Goal: Information Seeking & Learning: Find specific fact

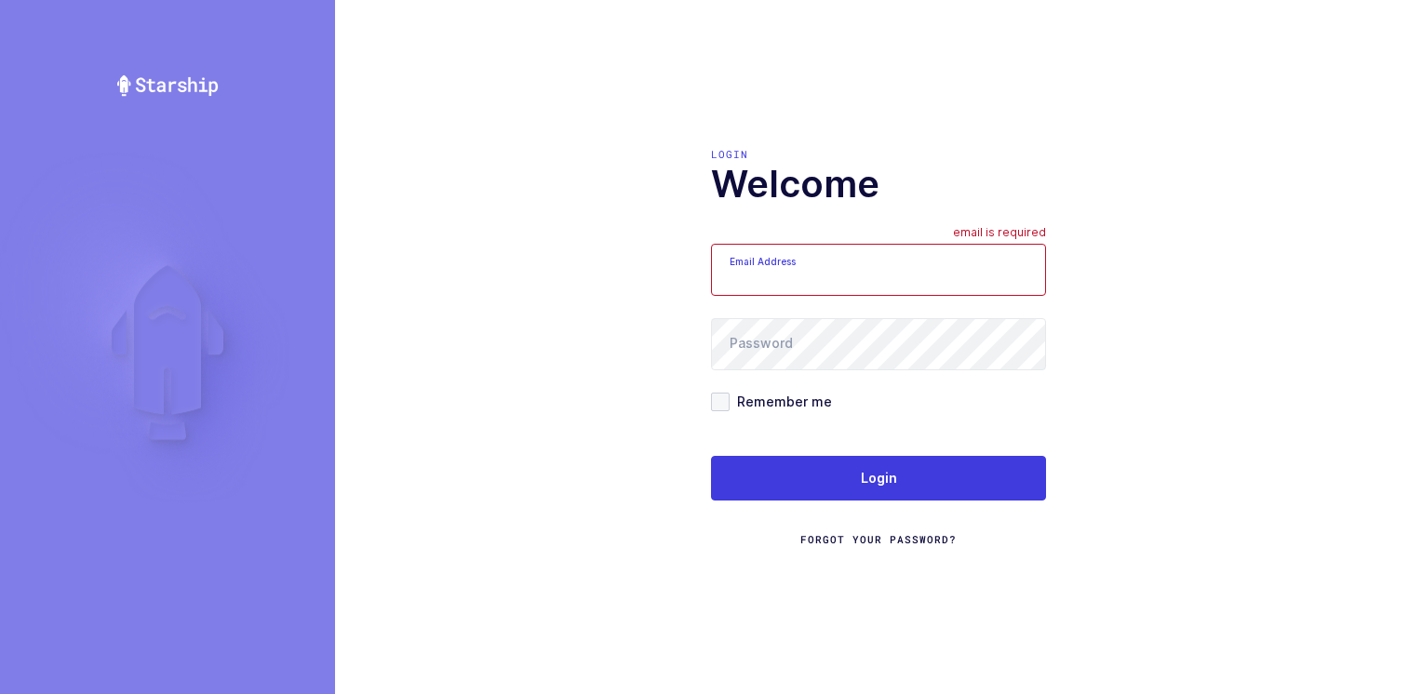
type input "[PERSON_NAME][EMAIL_ADDRESS][DOMAIN_NAME]"
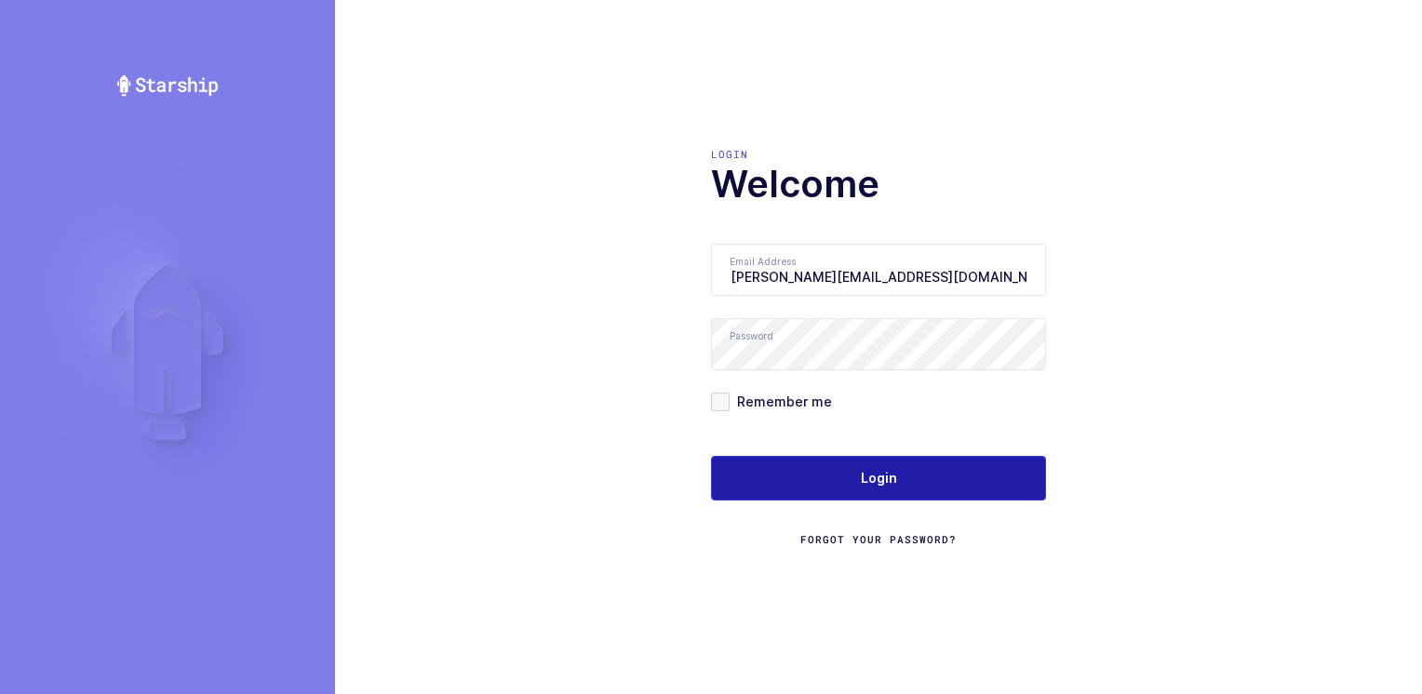
click at [845, 479] on button "Login" at bounding box center [878, 478] width 335 height 45
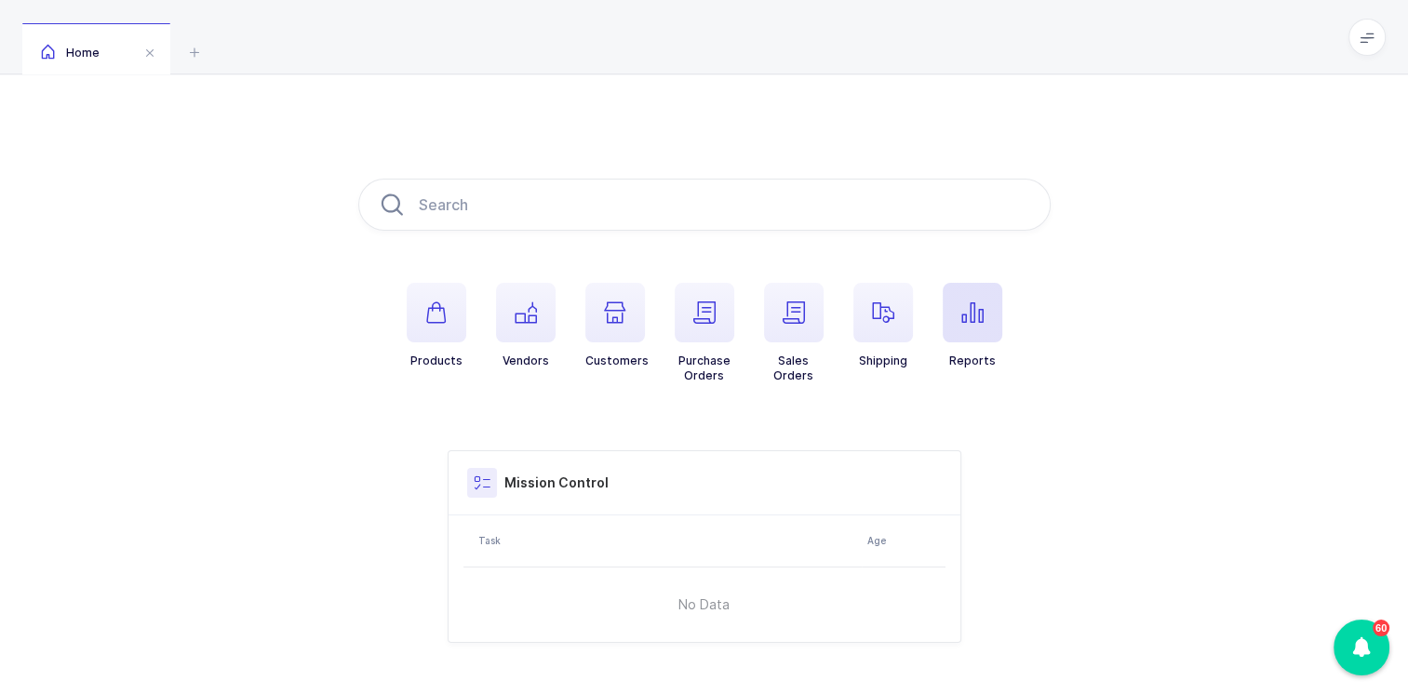
click at [971, 301] on icon "button" at bounding box center [972, 312] width 22 height 22
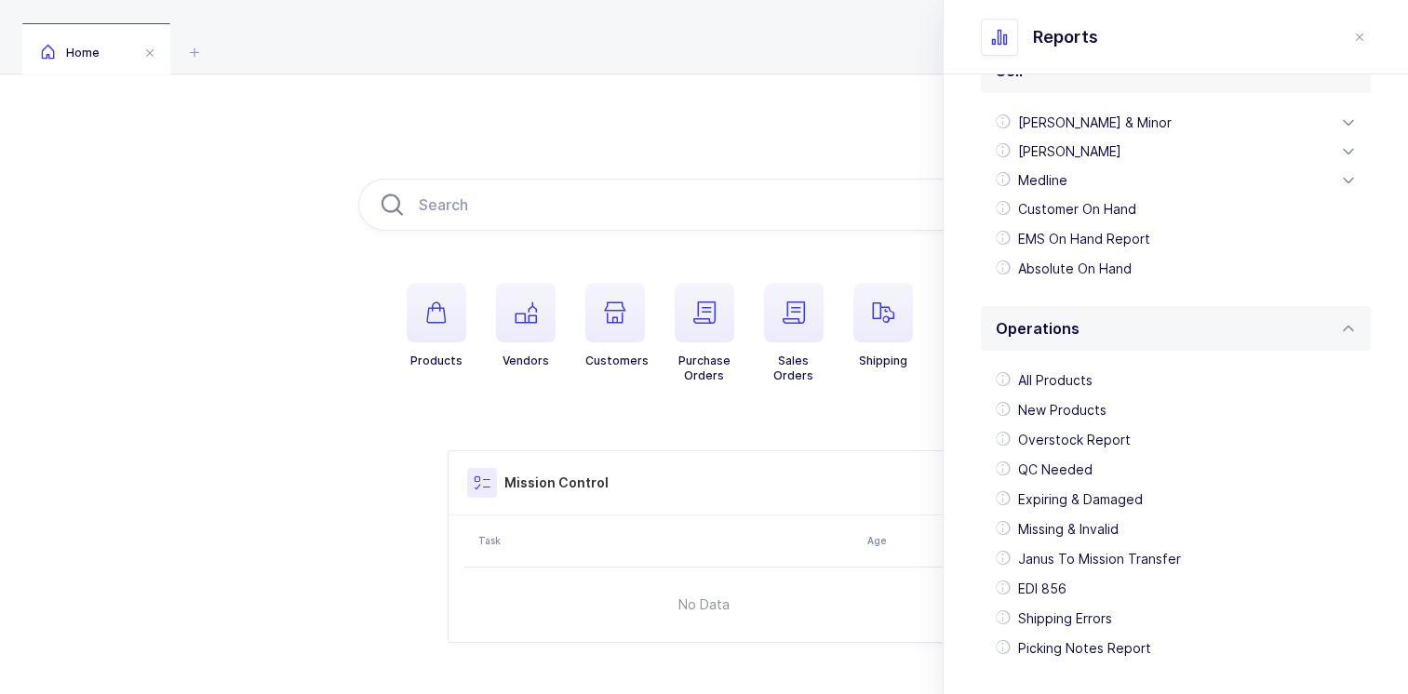
scroll to position [465, 0]
click at [1202, 205] on div "Customer On Hand" at bounding box center [1175, 209] width 375 height 30
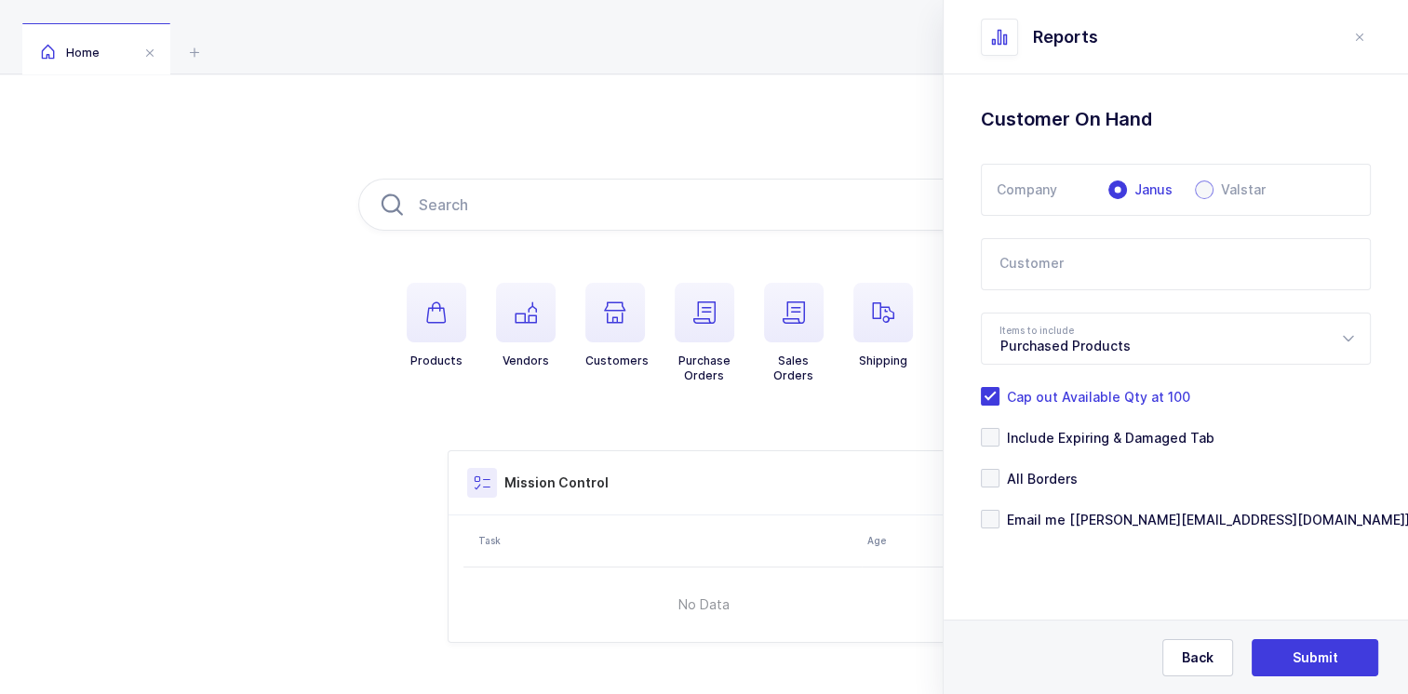
click at [1204, 187] on span at bounding box center [1204, 190] width 19 height 19
click at [1204, 187] on input "Valstar" at bounding box center [1204, 190] width 19 height 19
radio input "true"
radio input "false"
radio input "true"
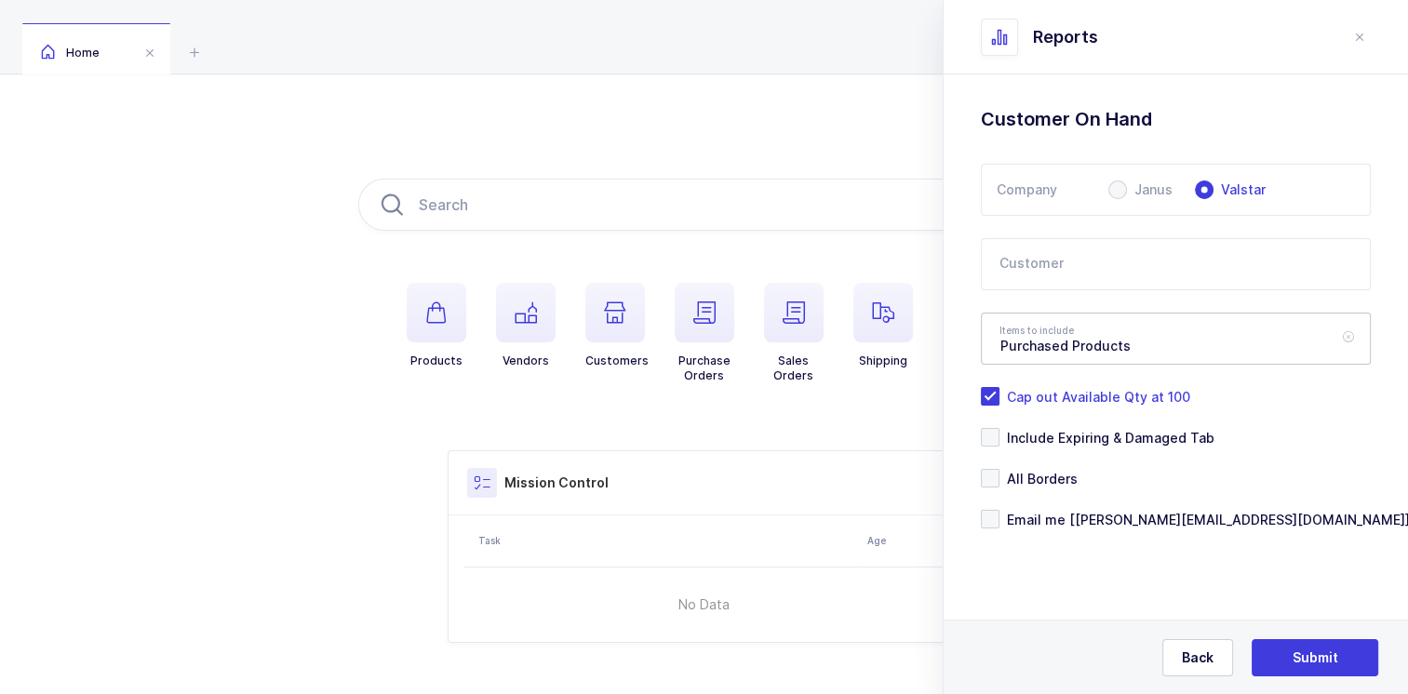
click at [1345, 338] on icon at bounding box center [1347, 339] width 23 height 52
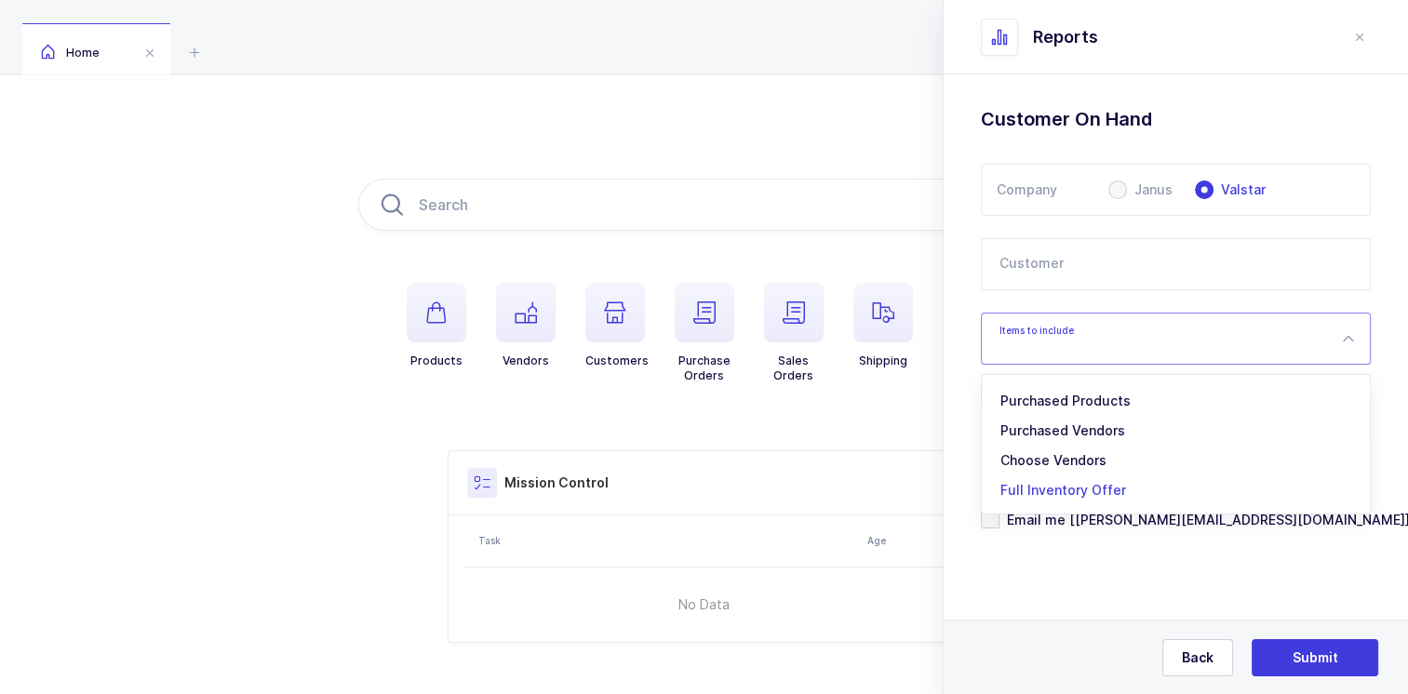
click at [1064, 489] on span "Full Inventory Offer" at bounding box center [1063, 490] width 126 height 16
type input "Full Inventory Offer"
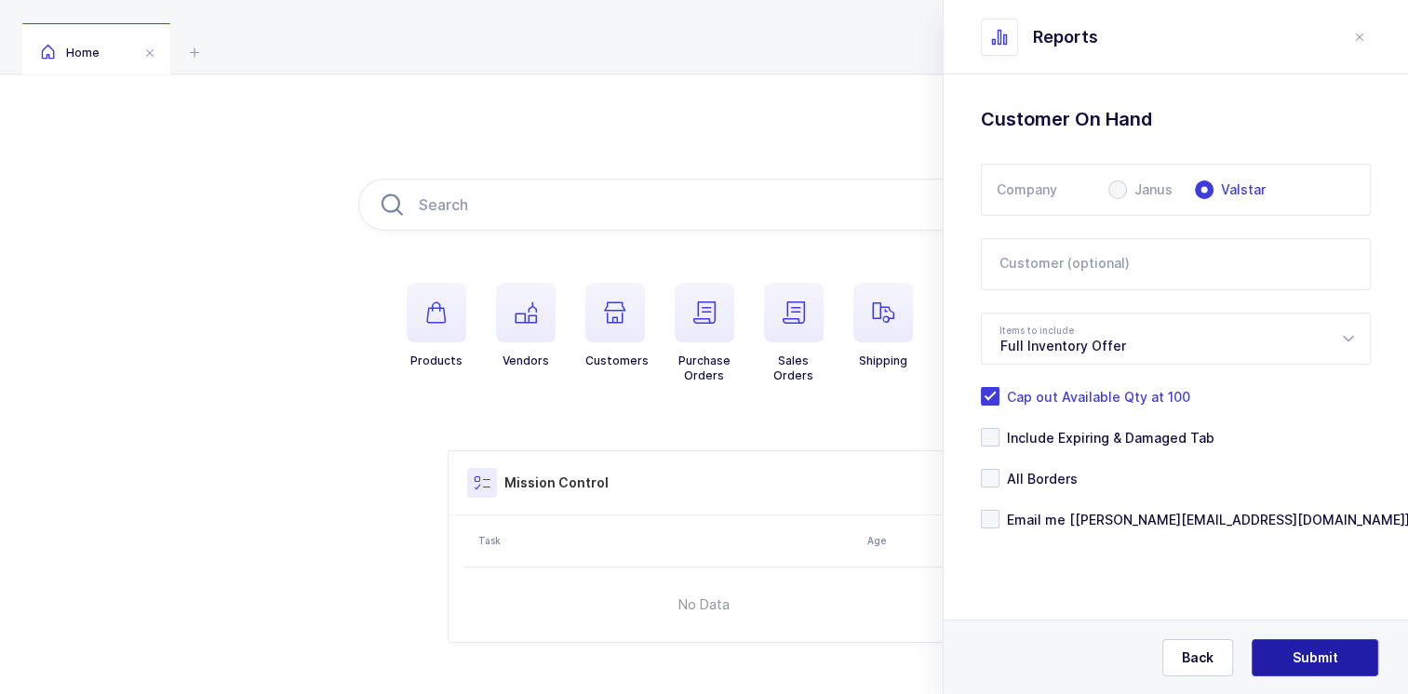
click at [1323, 655] on span "Submit" at bounding box center [1315, 658] width 46 height 19
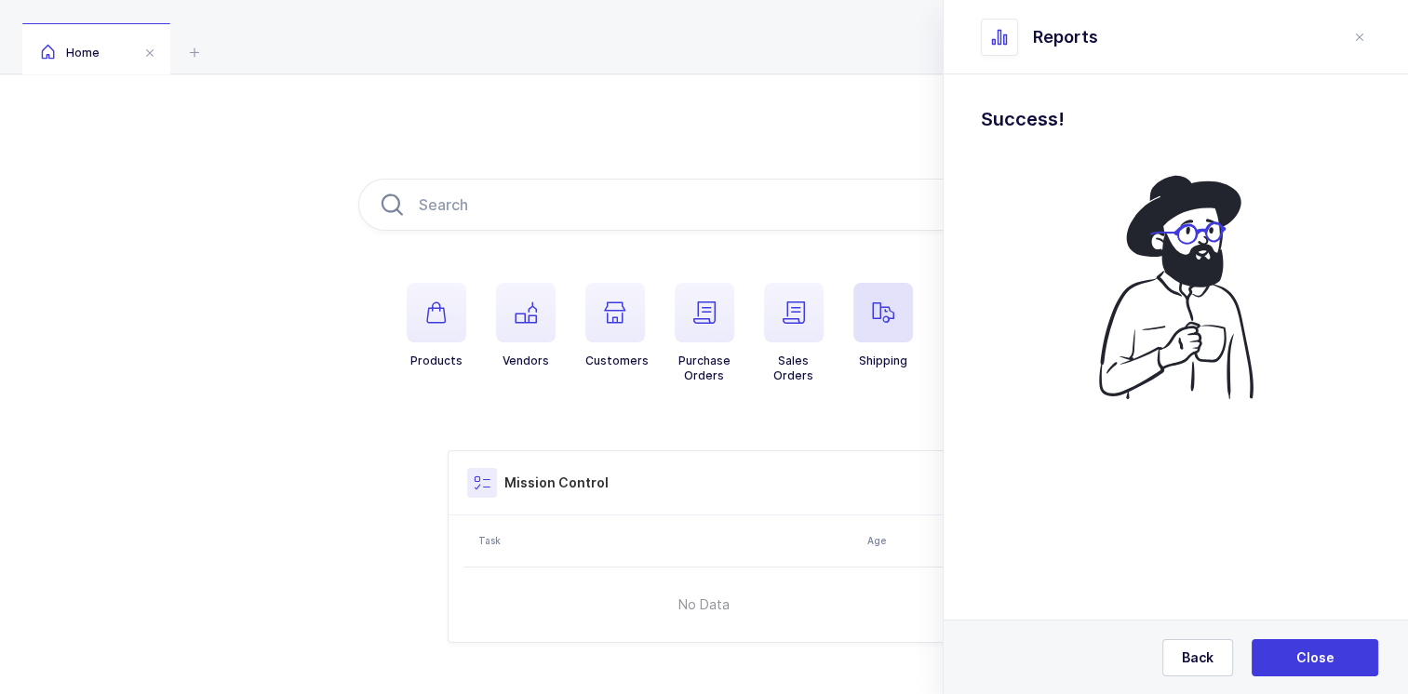
click at [880, 322] on span "button" at bounding box center [883, 313] width 60 height 60
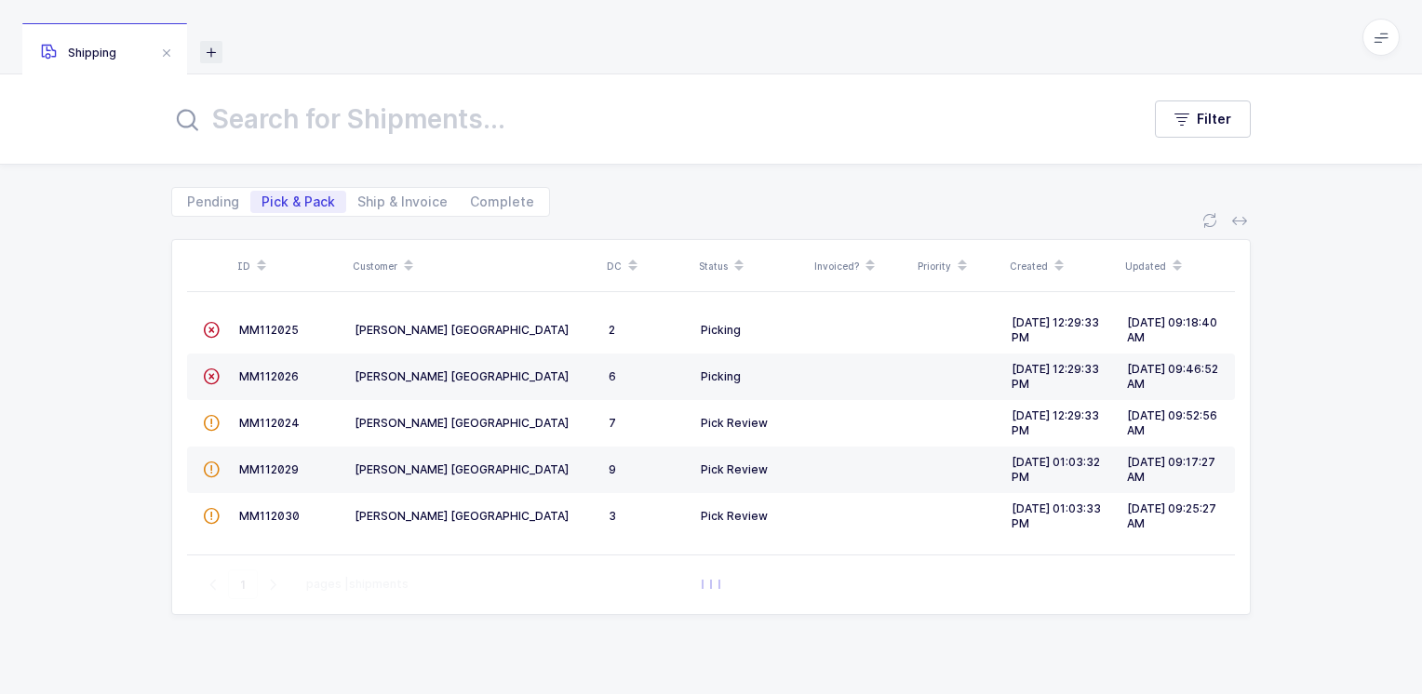
click at [216, 49] on icon at bounding box center [211, 52] width 22 height 22
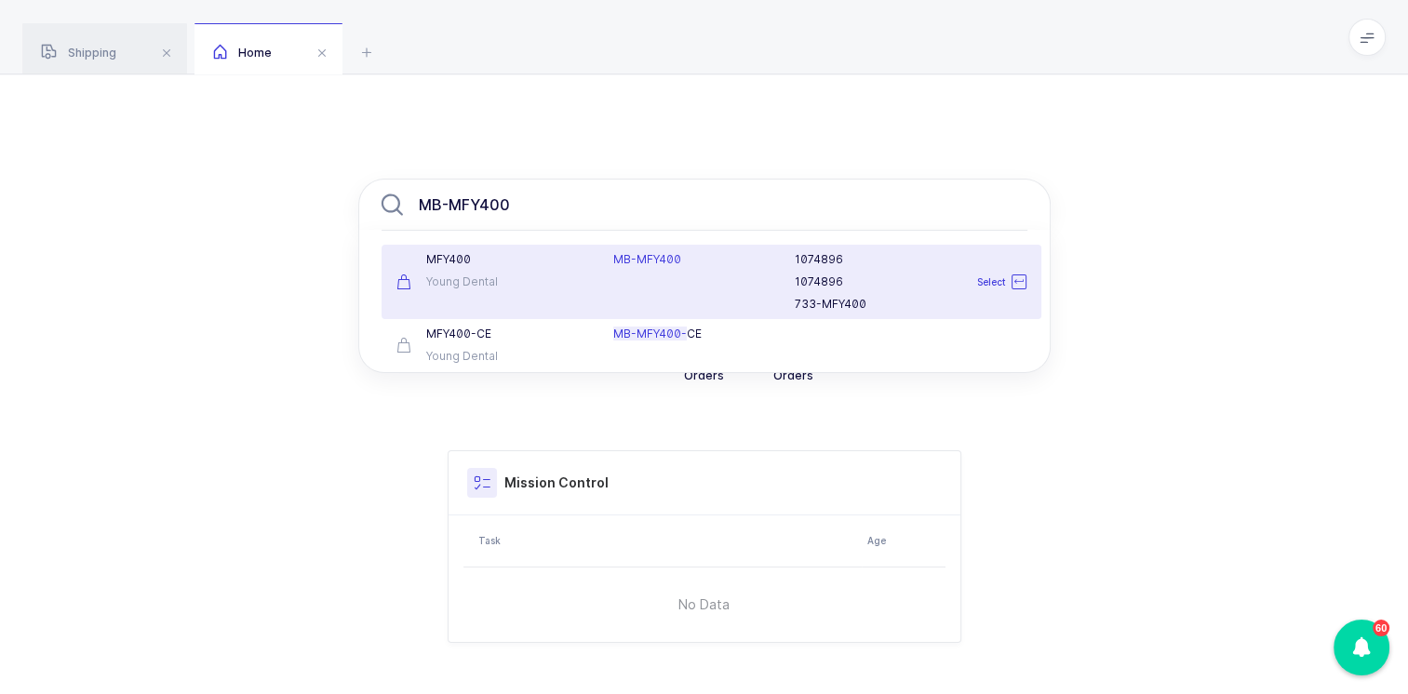
type input "MB-MFY400"
click at [522, 274] on div "M F Y 4 0 0 Young Dental" at bounding box center [494, 282] width 218 height 60
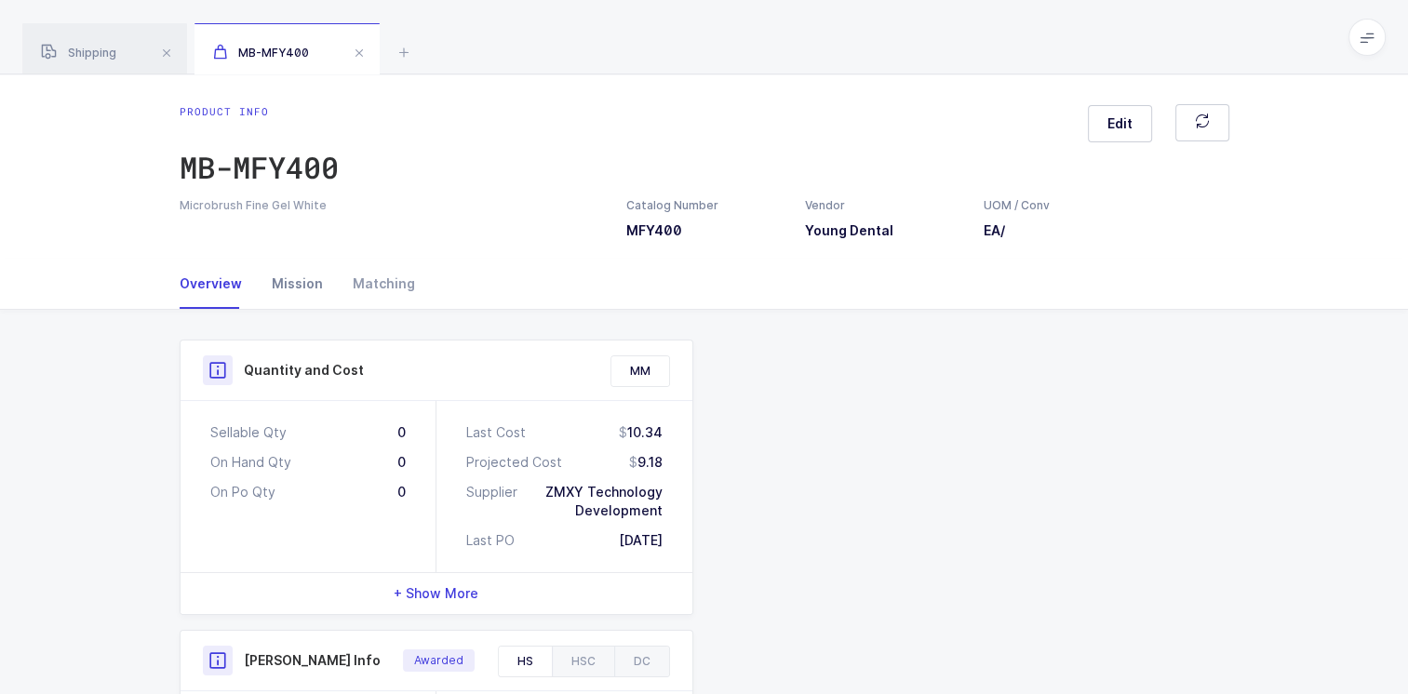
click at [303, 285] on div "Mission" at bounding box center [297, 284] width 81 height 50
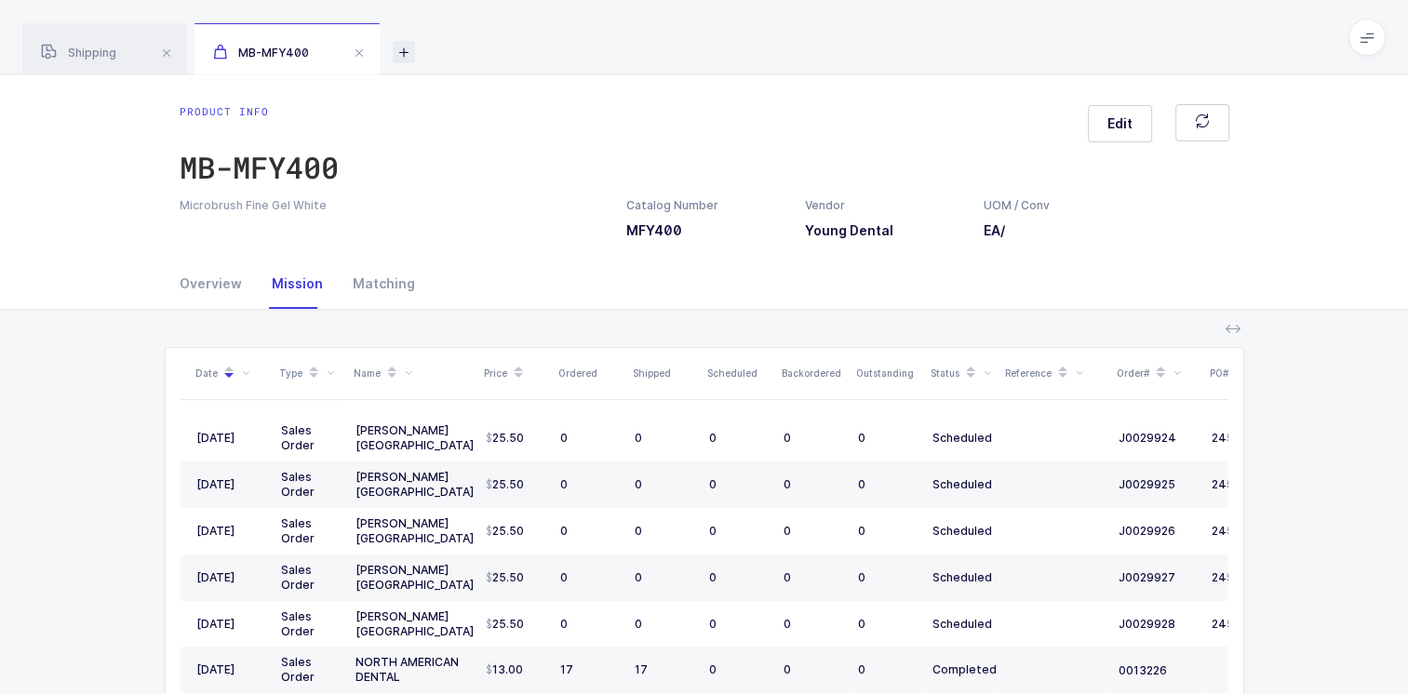
click at [399, 47] on icon at bounding box center [404, 52] width 22 height 22
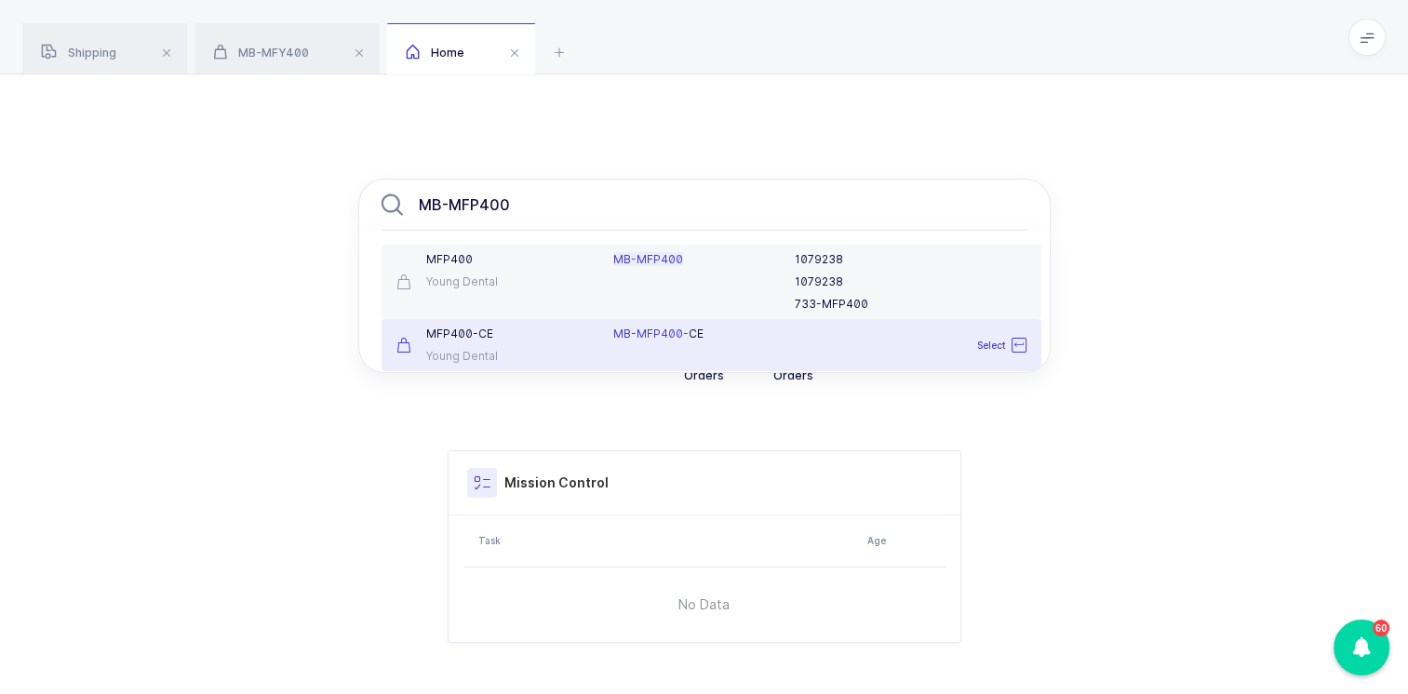
type input "MB-MFP400"
click at [536, 336] on div "M F P 4 0 0 - C E" at bounding box center [493, 334] width 195 height 15
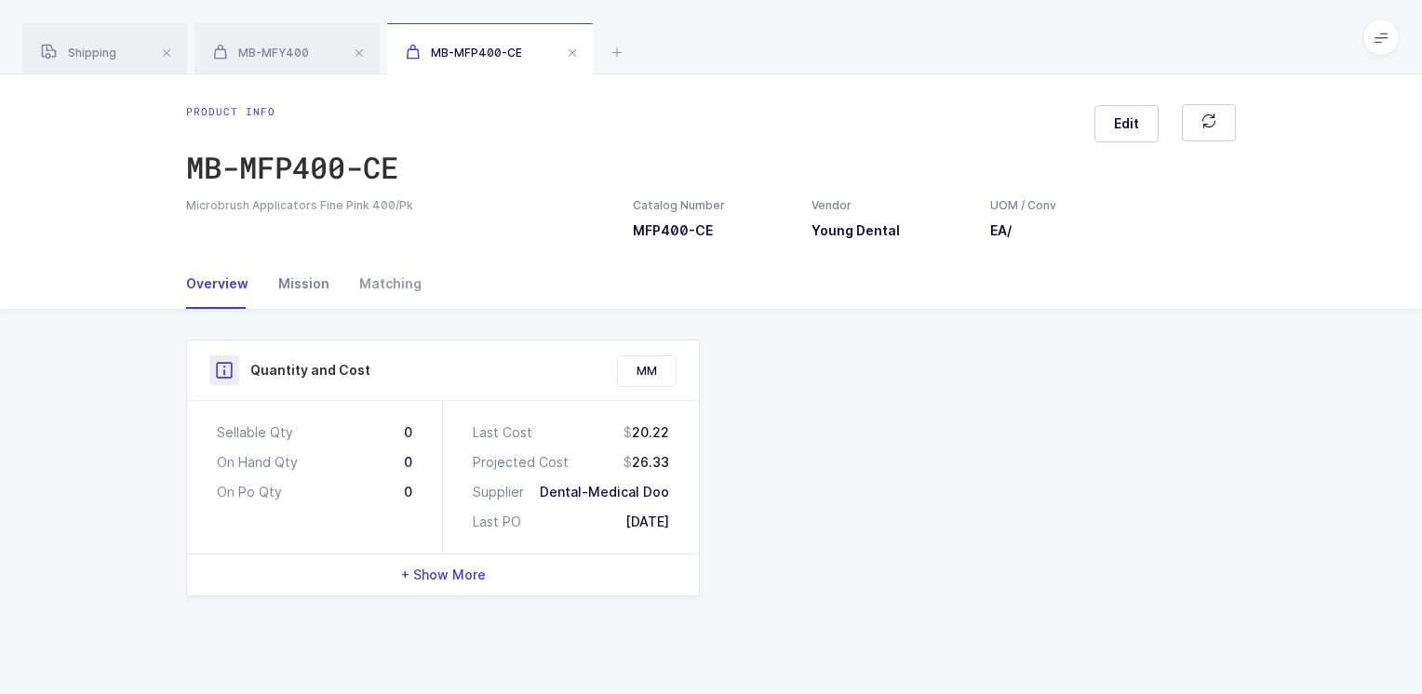
click at [302, 275] on div "Mission" at bounding box center [303, 284] width 81 height 50
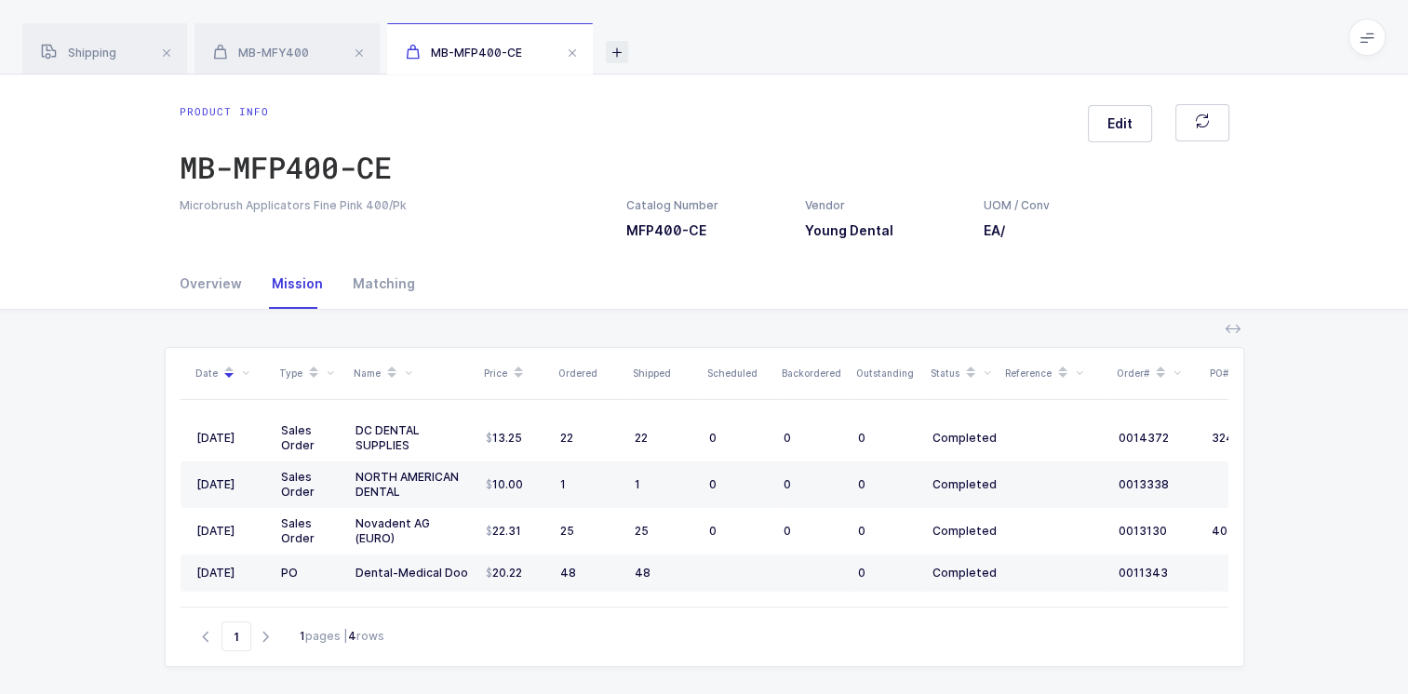
click at [620, 54] on icon at bounding box center [617, 52] width 22 height 22
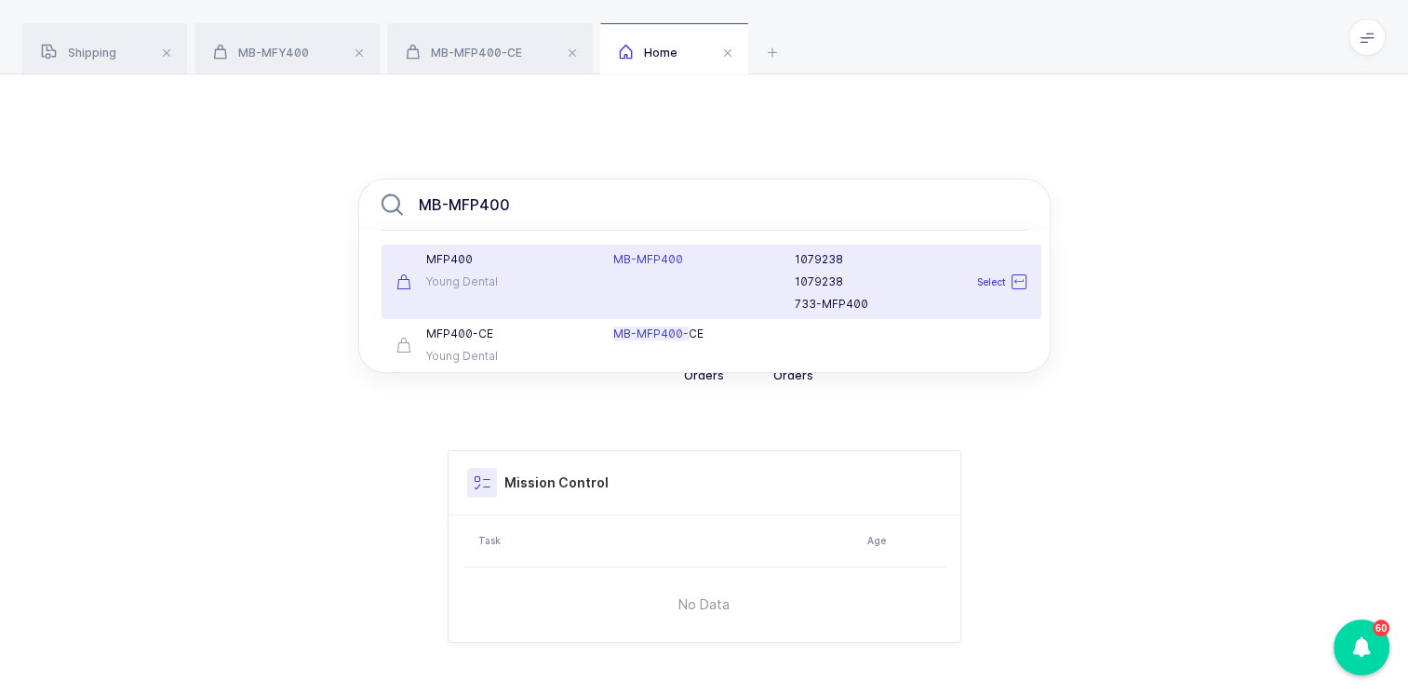
type input "MB-MFP400"
click at [514, 270] on div "M F P 4 0 0 Young Dental" at bounding box center [494, 282] width 218 height 60
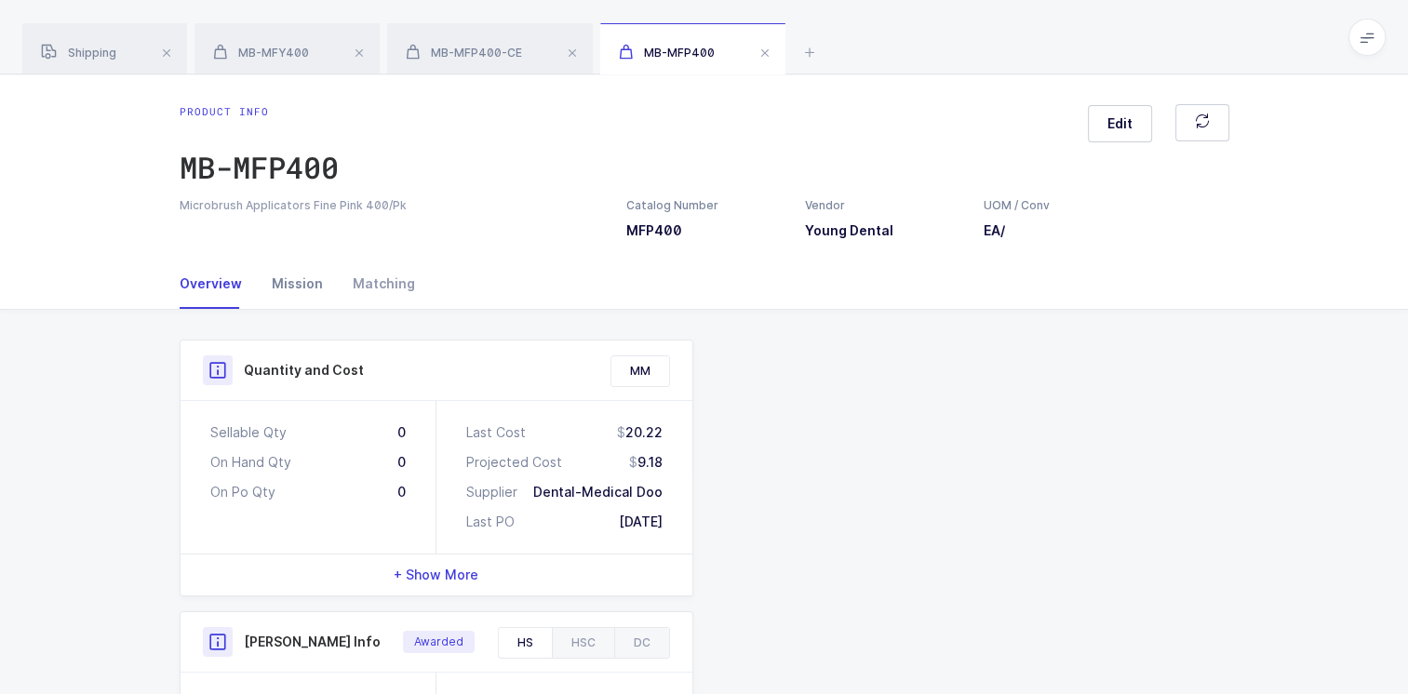
click at [298, 283] on div "Mission" at bounding box center [297, 284] width 81 height 50
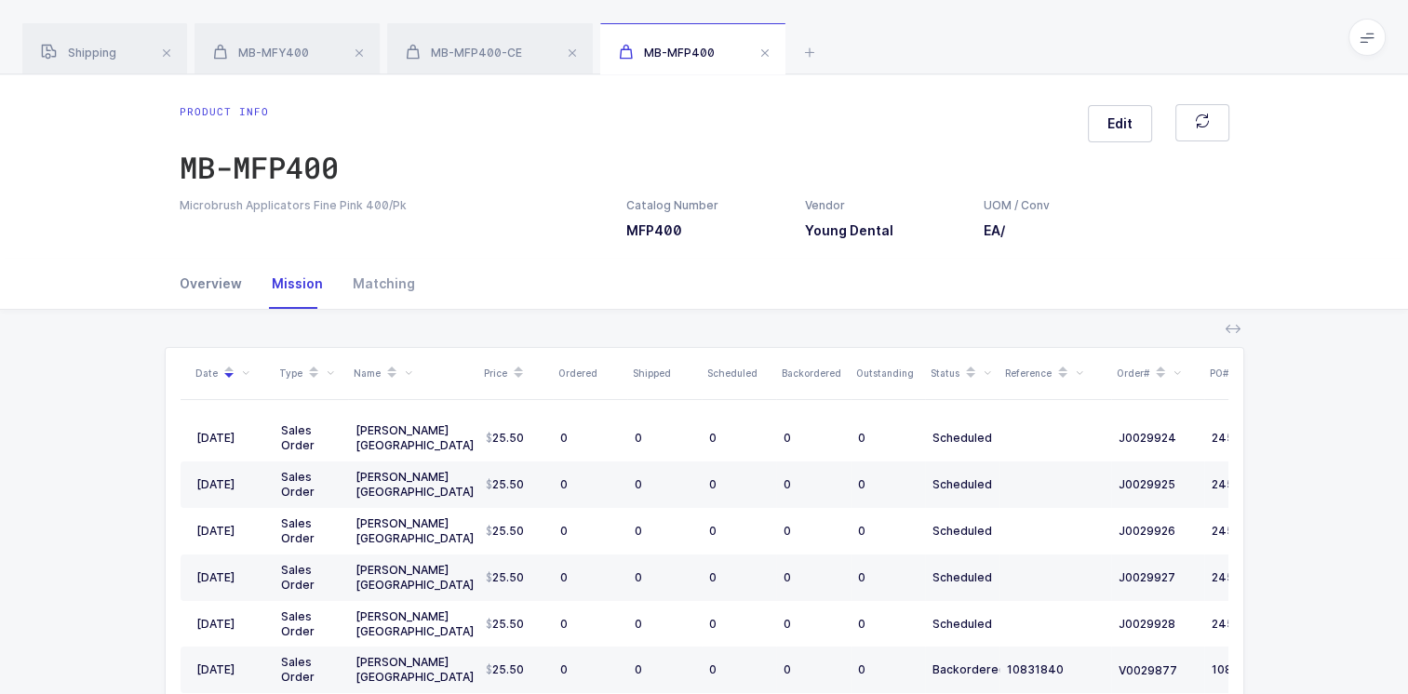
click at [220, 276] on div "Overview" at bounding box center [218, 284] width 77 height 50
